Goal: Obtain resource: Obtain resource

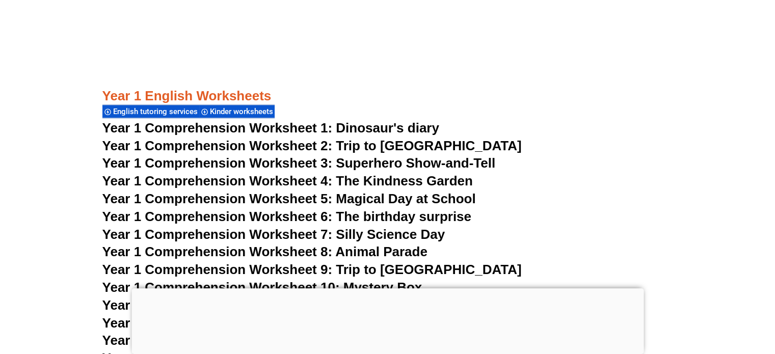
scroll to position [1196, 0]
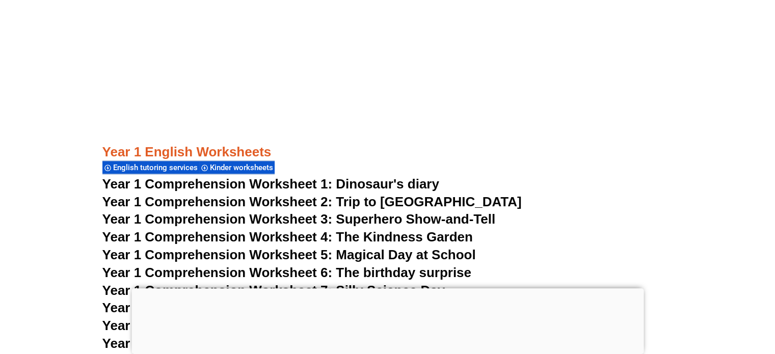
click at [418, 181] on span "Year 1 Comprehension Worksheet 1: Dinosaur's diary" at bounding box center [270, 183] width 337 height 15
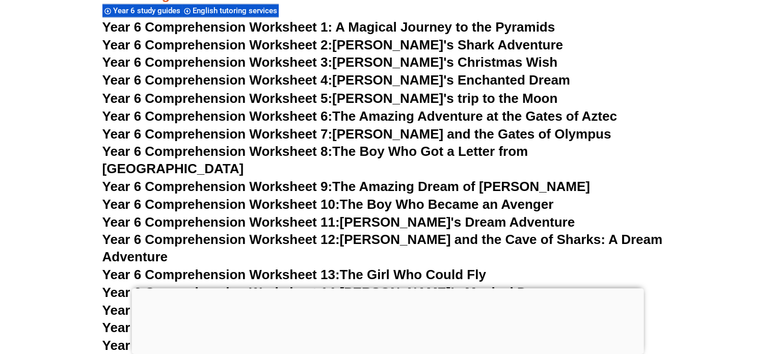
scroll to position [5726, 0]
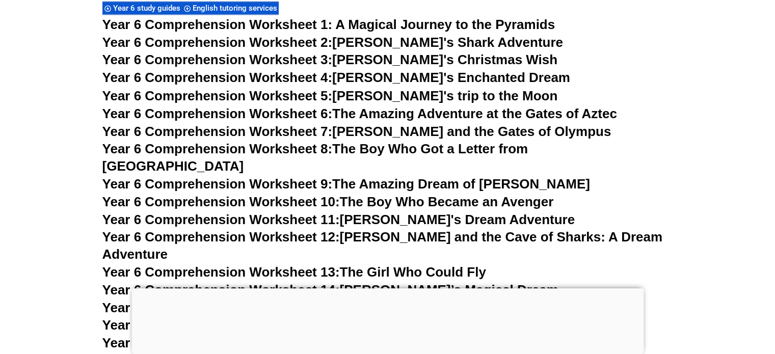
click at [353, 28] on span "Year 6 Comprehension Worksheet 1: A Magical Journey to the Pyramids" at bounding box center [328, 24] width 453 height 15
click at [543, 26] on span "Year 6 Comprehension Worksheet 1: A Magical Journey to the Pyramids" at bounding box center [328, 24] width 453 height 15
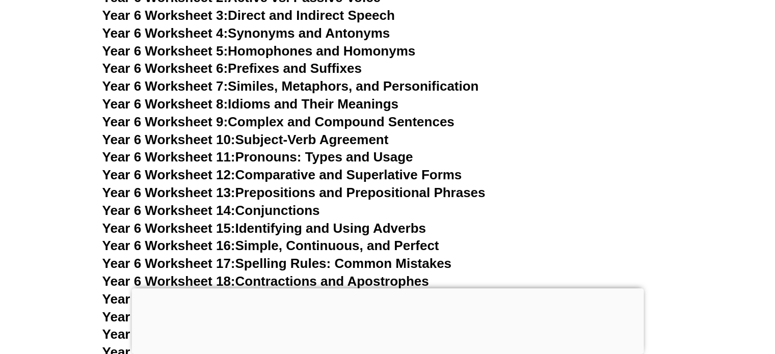
scroll to position [6072, 0]
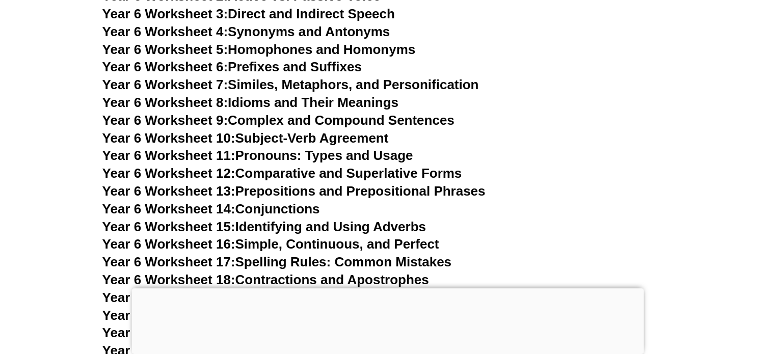
click at [475, 183] on link "Year 6 Worksheet 13: Prepositions and Prepositional Phrases" at bounding box center [293, 190] width 383 height 15
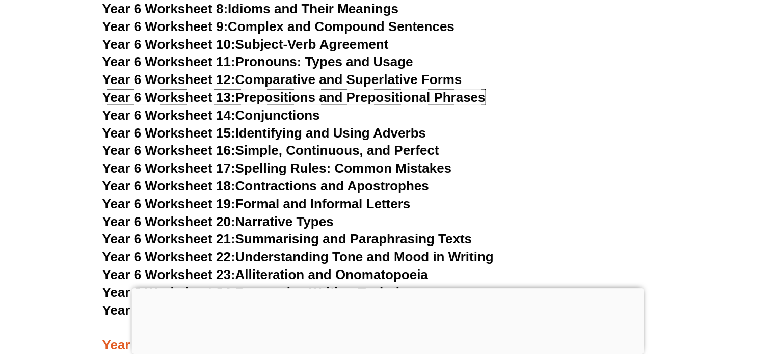
scroll to position [6133, 0]
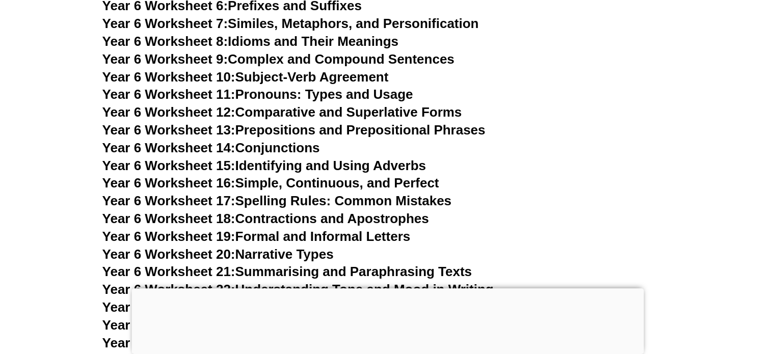
click at [406, 158] on link "Year 6 Worksheet 15: Identifying and Using Adverbs" at bounding box center [263, 165] width 323 height 15
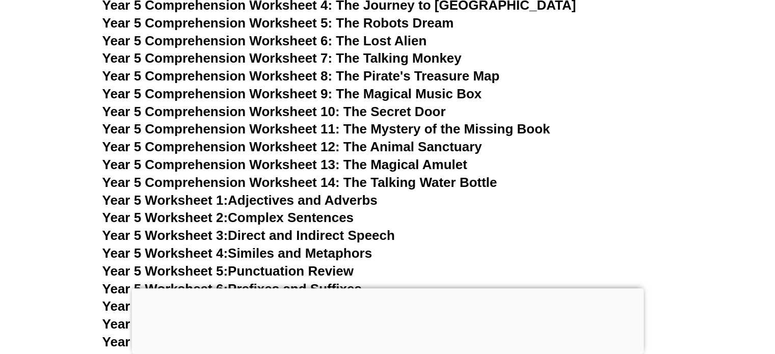
scroll to position [5053, 0]
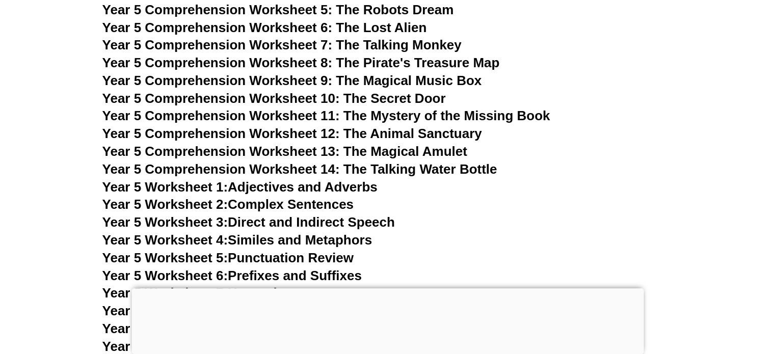
click at [361, 186] on link "Year 5 Worksheet 1: Adjectives and Adverbs" at bounding box center [239, 186] width 275 height 15
drag, startPoint x: 693, startPoint y: 10, endPoint x: 586, endPoint y: 68, distance: 121.7
click at [586, 68] on h3 "Year 5 Comprehension Worksheet 8: The Pirate's Treasure Map" at bounding box center [387, 63] width 571 height 17
